Goal: Task Accomplishment & Management: Complete application form

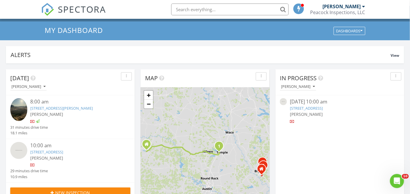
scroll to position [65, 0]
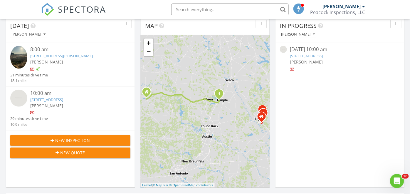
click at [83, 140] on span "New Inspection" at bounding box center [73, 140] width 35 height 6
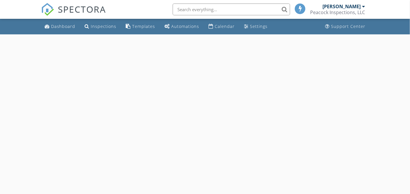
select select "7"
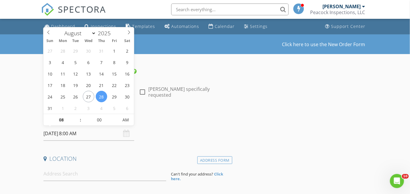
click at [86, 138] on input "08/28/2025 8:00 AM" at bounding box center [88, 133] width 91 height 14
type input "08/27/2025 8:00 AM"
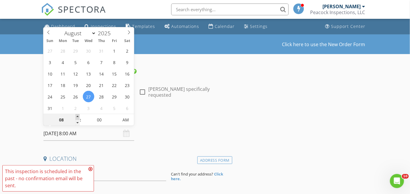
type input "09"
type input "08/27/2025 9:00 AM"
click at [78, 116] on span at bounding box center [78, 117] width 4 height 6
type input "10"
type input "08/27/2025 10:00 AM"
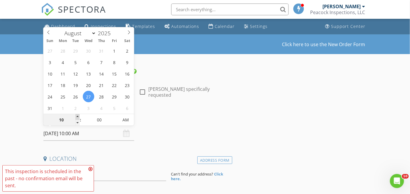
click at [78, 116] on span at bounding box center [78, 117] width 4 height 6
type input "11"
type input "08/27/2025 11:00 AM"
click at [78, 116] on span at bounding box center [78, 117] width 4 height 6
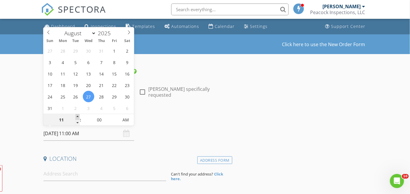
type input "12"
type input "08/27/2025 12:00 PM"
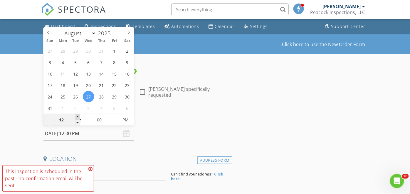
click at [78, 116] on span at bounding box center [78, 117] width 4 height 6
type input "01"
type input "[DATE] 1:00 PM"
click at [78, 116] on span at bounding box center [78, 117] width 4 height 6
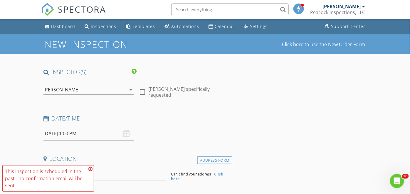
click at [90, 167] on icon at bounding box center [90, 169] width 4 height 5
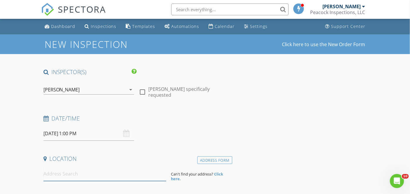
click at [73, 176] on input at bounding box center [104, 174] width 123 height 14
type input "428 Forest Drive Loop, College Station, TX, USA"
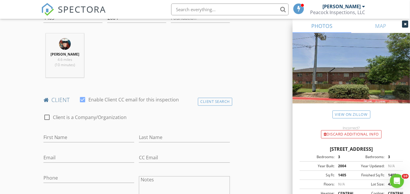
scroll to position [226, 0]
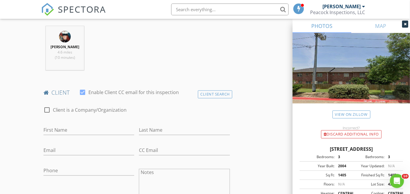
click at [68, 124] on div "First Name" at bounding box center [88, 131] width 91 height 19
click at [67, 127] on input "First Name" at bounding box center [88, 130] width 91 height 10
type input "[PERSON_NAME]"
type input "Ary"
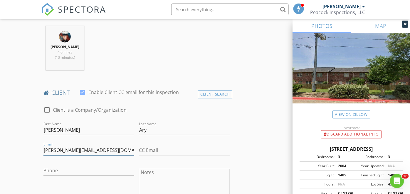
type input "[PERSON_NAME][EMAIL_ADDRESS][DOMAIN_NAME]"
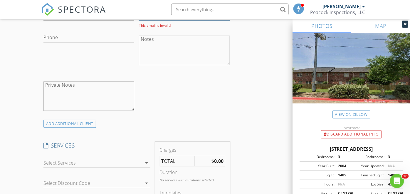
scroll to position [422, 0]
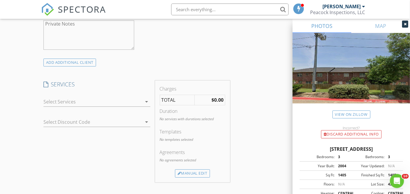
type input "9035719300"
click at [147, 100] on icon "arrow_drop_down" at bounding box center [146, 101] width 7 height 7
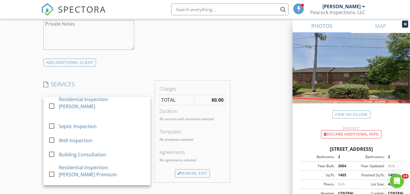
scroll to position [104, 0]
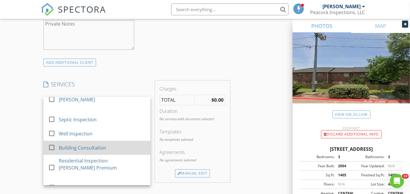
click at [77, 142] on div "Building Consultation" at bounding box center [101, 148] width 87 height 12
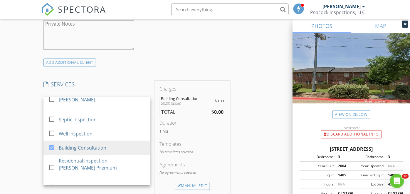
click at [194, 180] on div "Agreements No agreements selected" at bounding box center [193, 171] width 66 height 21
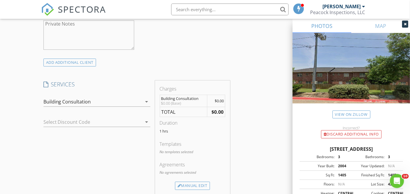
click at [194, 180] on div "Agreements No agreements selected" at bounding box center [193, 171] width 66 height 21
click at [194, 183] on div "Manual Edit" at bounding box center [192, 186] width 35 height 8
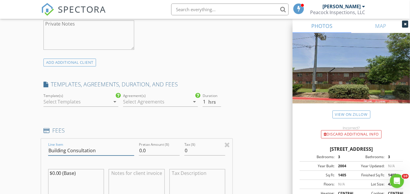
click at [97, 150] on input "Building Consultation" at bounding box center [91, 151] width 86 height 10
type input "Building Maintenance"
type input "265"
drag, startPoint x: 78, startPoint y: 170, endPoint x: 27, endPoint y: 160, distance: 51.9
click at [27, 160] on div "New Inspection Click here to use the New Order Form INSPECTOR(S) check_box Nath…" at bounding box center [205, 180] width 410 height 1137
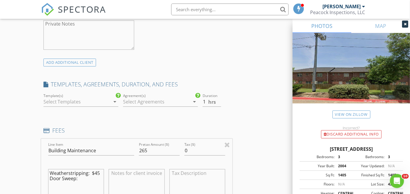
type textarea "Weatherstripping: $45 Door Sweep:"
type textarea "2"
click at [91, 176] on textarea "Weatherstripping: $45 Door Sweep:" at bounding box center [76, 183] width 56 height 29
click at [91, 176] on textarea "Weatherstripping: $45 Door Sweep: $20 Commode Parts: $20" at bounding box center [76, 183] width 56 height 29
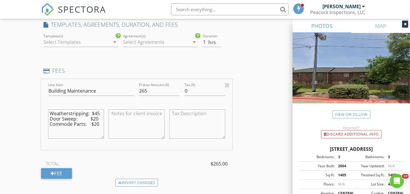
scroll to position [487, 0]
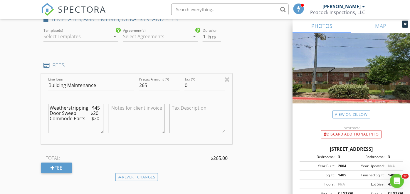
click at [53, 127] on textarea "Weatherstripping: $45 Door Sweep: $20 Commode Parts: $20" at bounding box center [76, 118] width 56 height 29
click at [62, 126] on textarea "Weatherstripping: $45 Door Sweep: $20 Commode Parts: $20 Labor" at bounding box center [76, 118] width 56 height 29
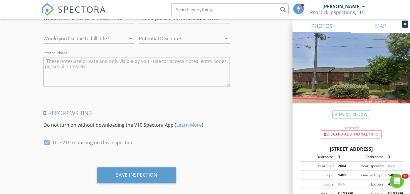
scroll to position [976, 0]
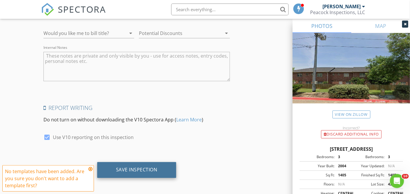
type textarea "Weatherstripping: $45 Door Sweep: $20 Commode Parts: $20 Labor: $180"
click at [150, 169] on div "Save Inspection" at bounding box center [136, 170] width 41 height 6
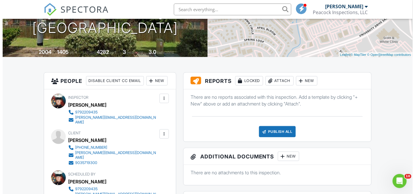
scroll to position [113, 0]
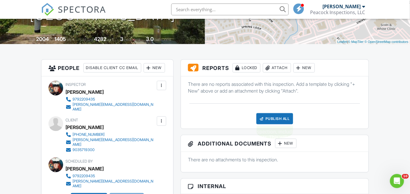
click at [269, 118] on div "Publish All" at bounding box center [274, 118] width 37 height 11
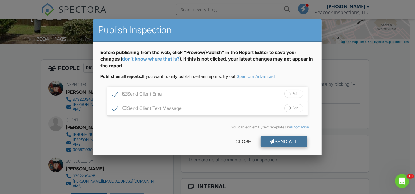
click at [287, 141] on div "Send All" at bounding box center [284, 141] width 47 height 11
